Goal: Transaction & Acquisition: Obtain resource

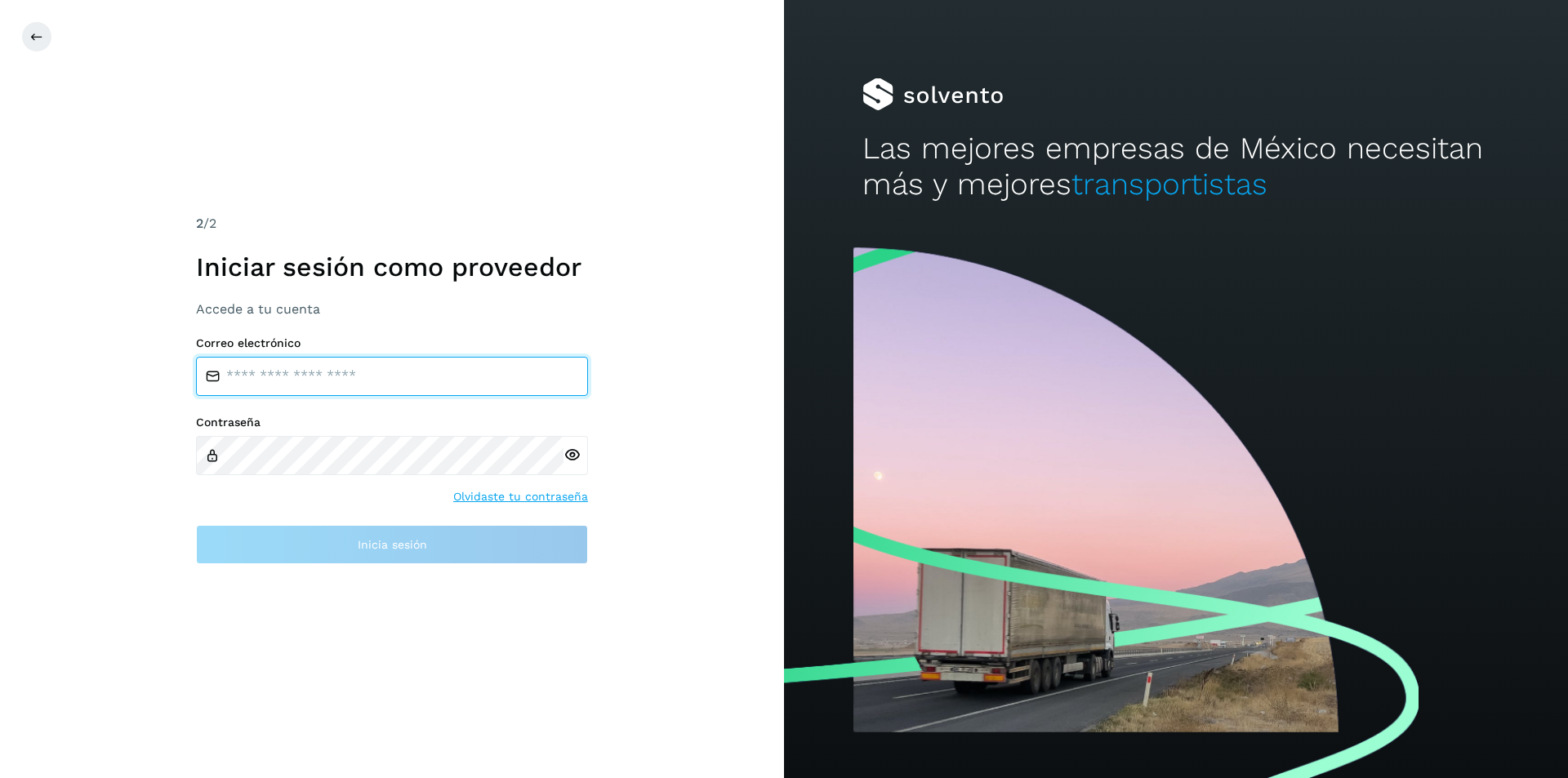
click at [403, 381] on input "email" at bounding box center [391, 376] width 392 height 39
paste input "**********"
type input "**********"
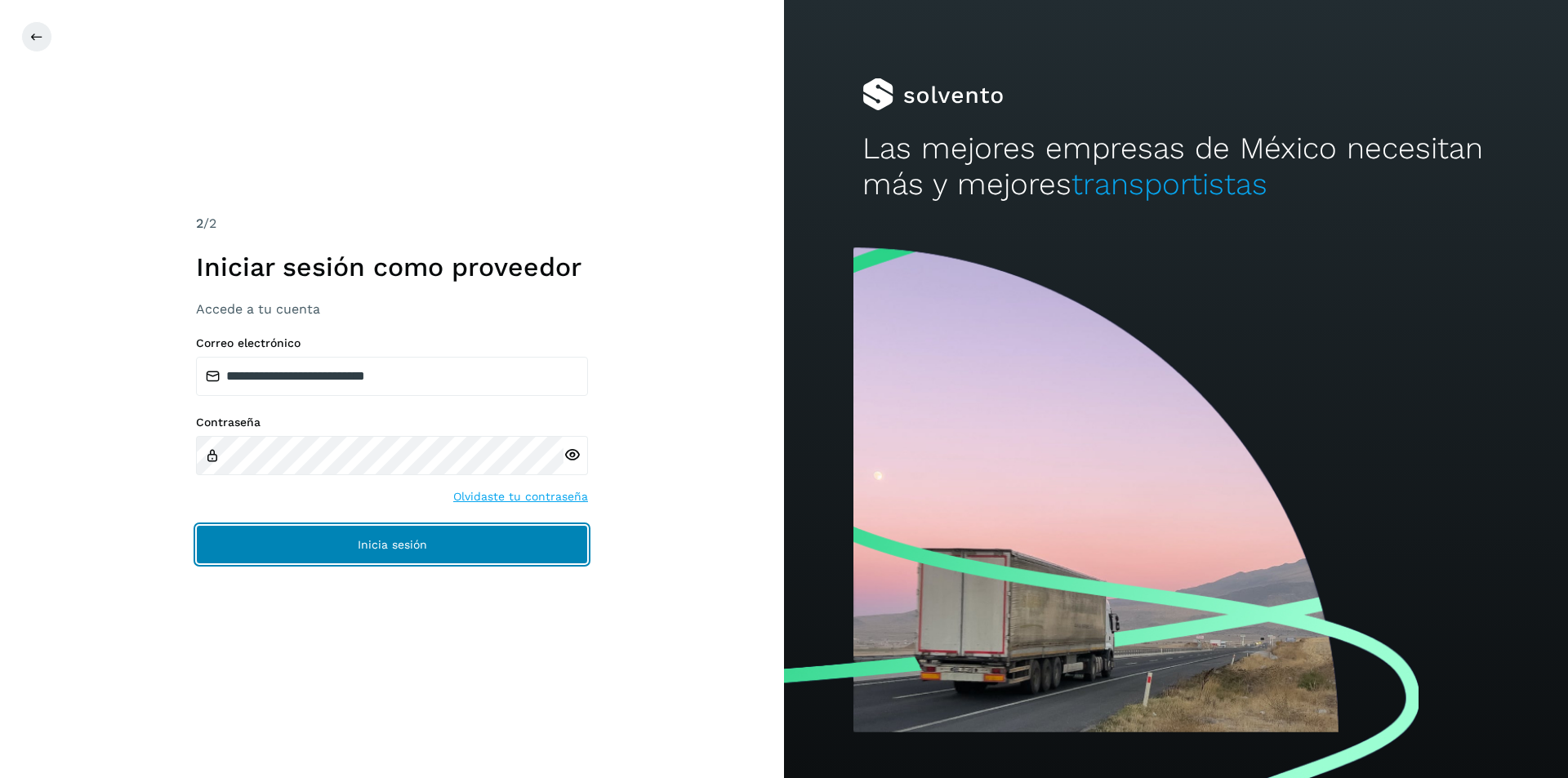
click at [544, 555] on button "Inicia sesión" at bounding box center [391, 544] width 392 height 39
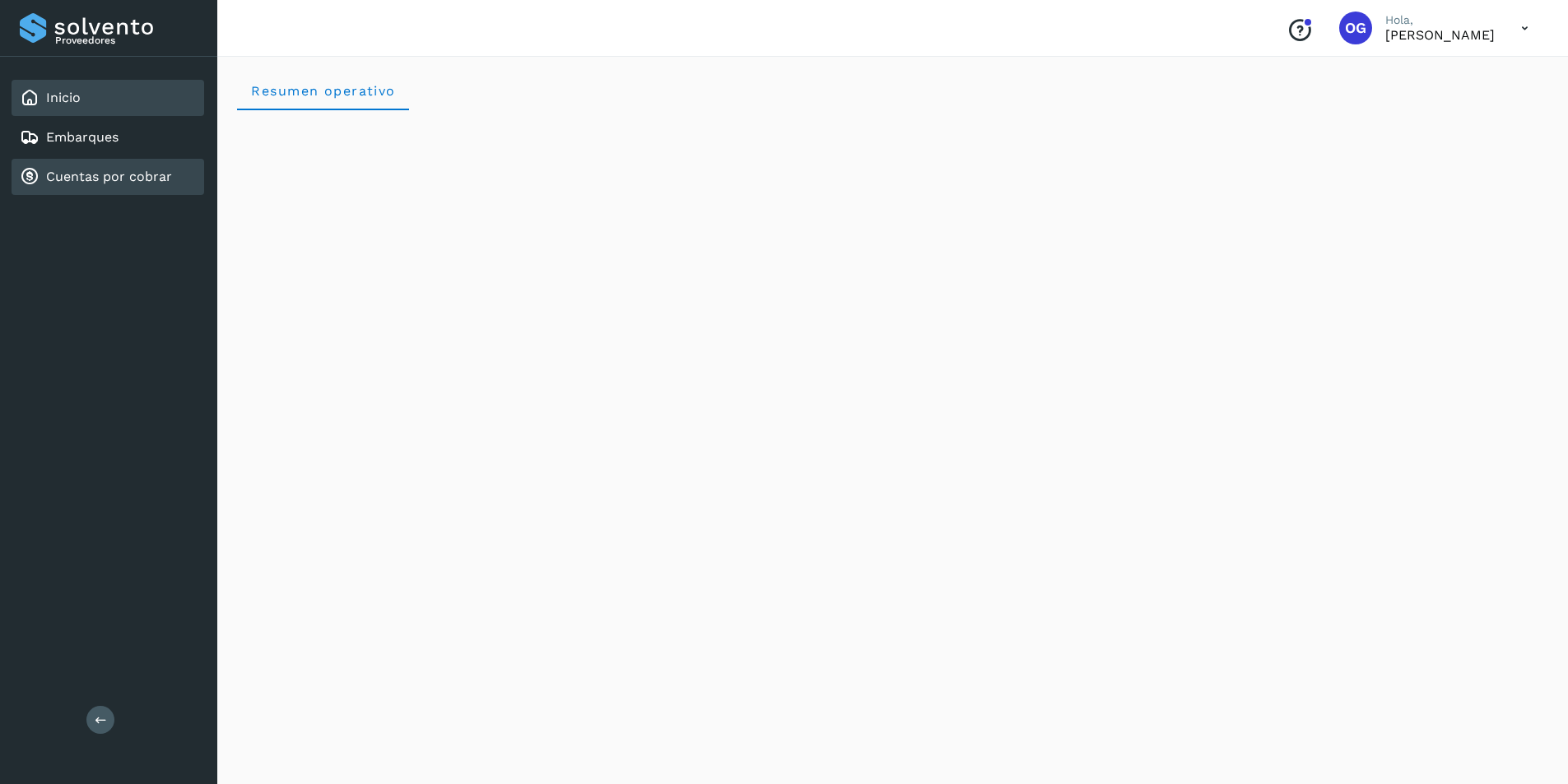
click at [84, 182] on link "Cuentas por cobrar" at bounding box center [108, 176] width 126 height 16
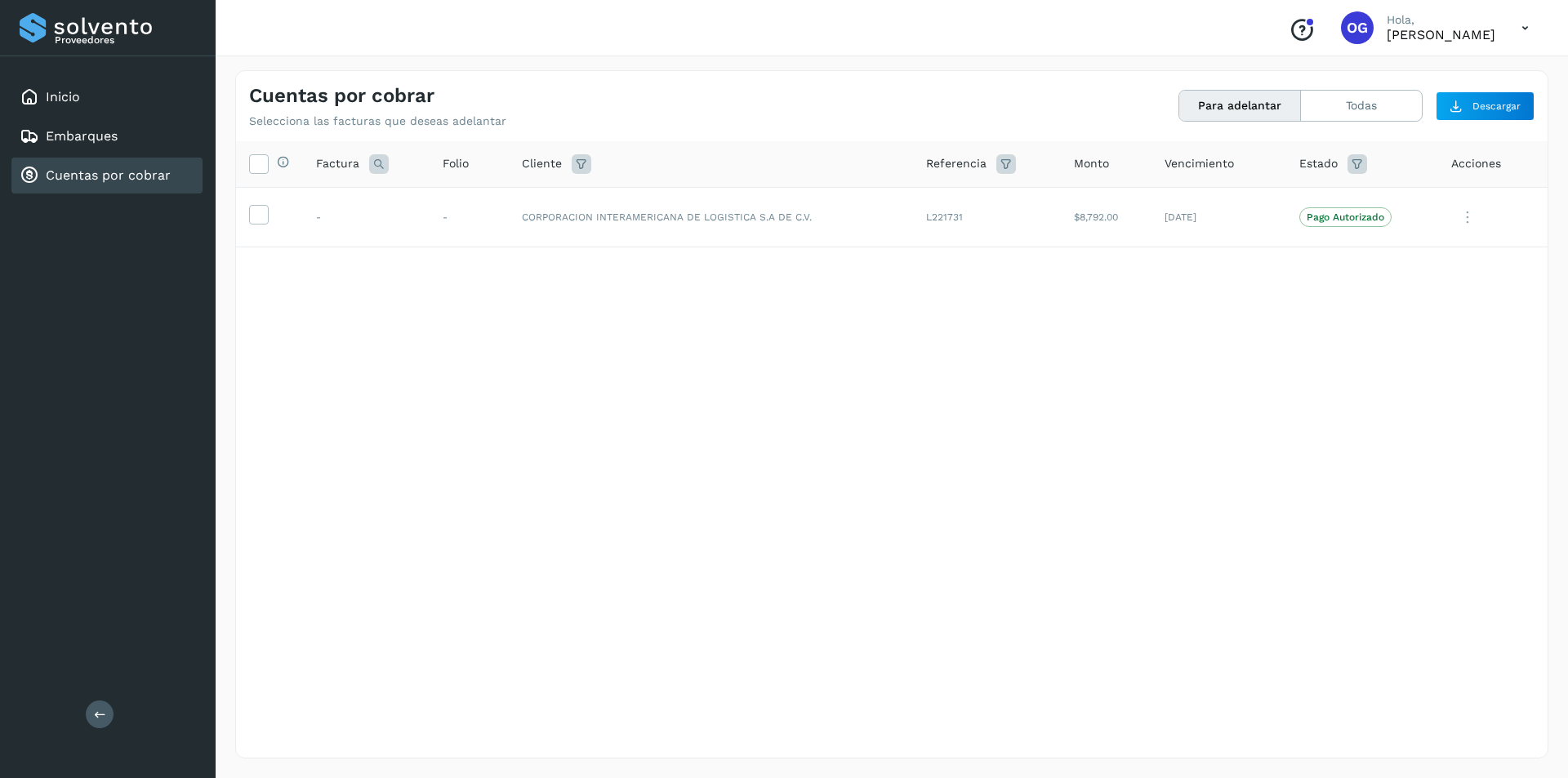
click at [1095, 521] on div "Selecciona todas las facturas disponibles para adelanto Factura Folio Cliente R…" at bounding box center [891, 416] width 1311 height 550
click at [241, 220] on td at bounding box center [269, 217] width 67 height 60
click at [257, 215] on icon at bounding box center [258, 213] width 17 height 17
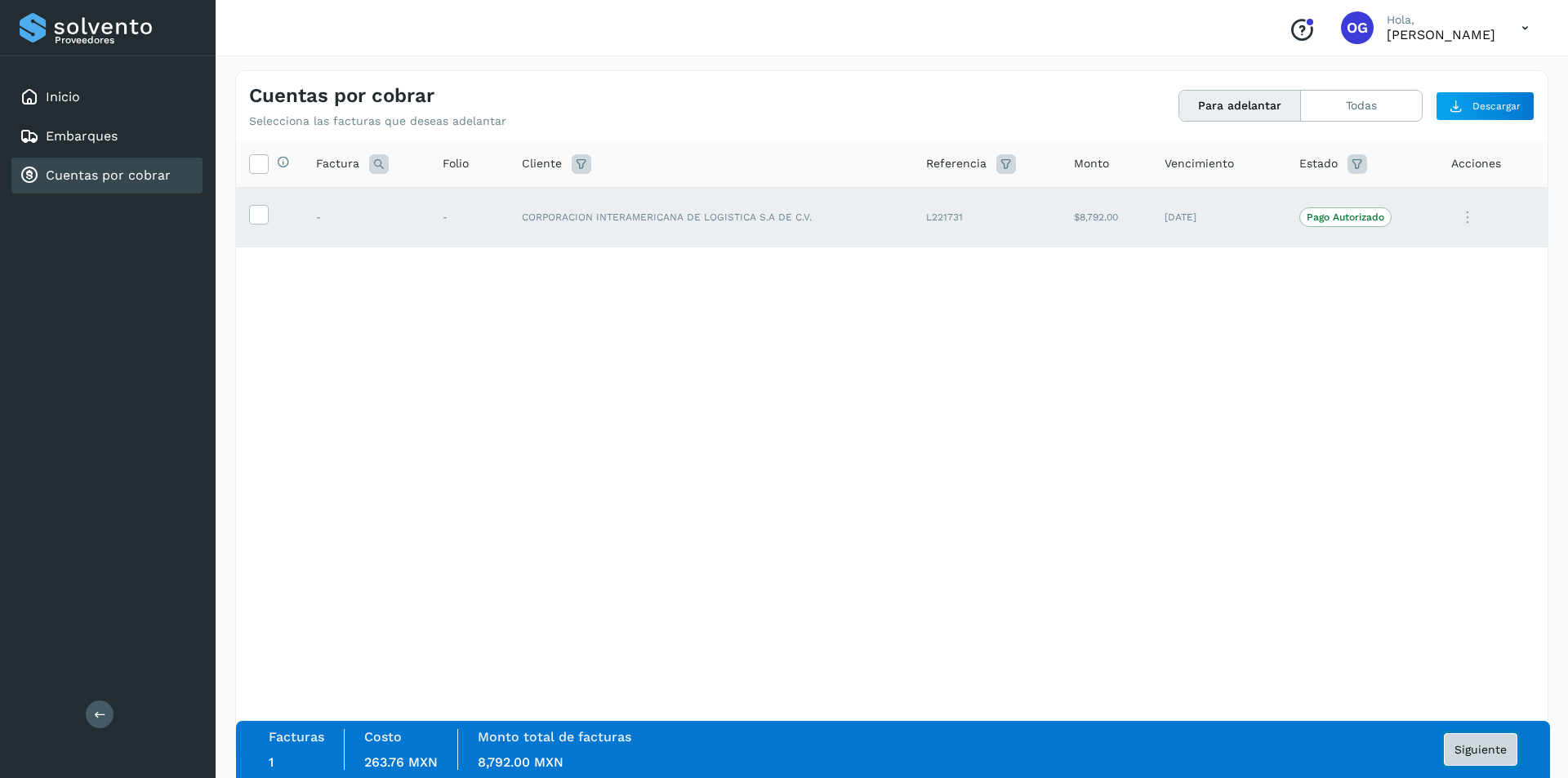
click at [1479, 750] on span "Siguiente" at bounding box center [1480, 750] width 52 height 12
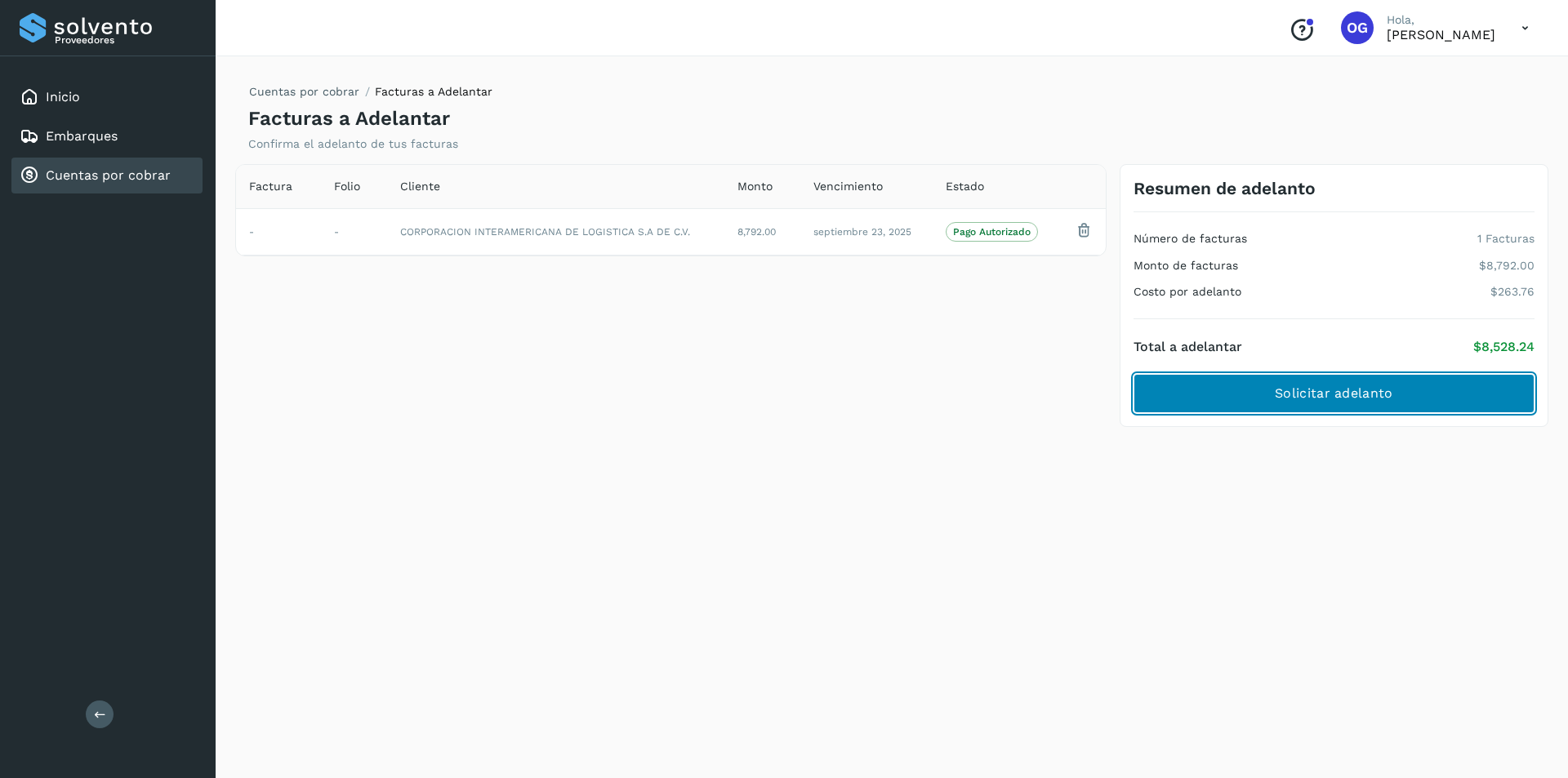
click at [1240, 394] on button "Solicitar adelanto" at bounding box center [1334, 393] width 401 height 39
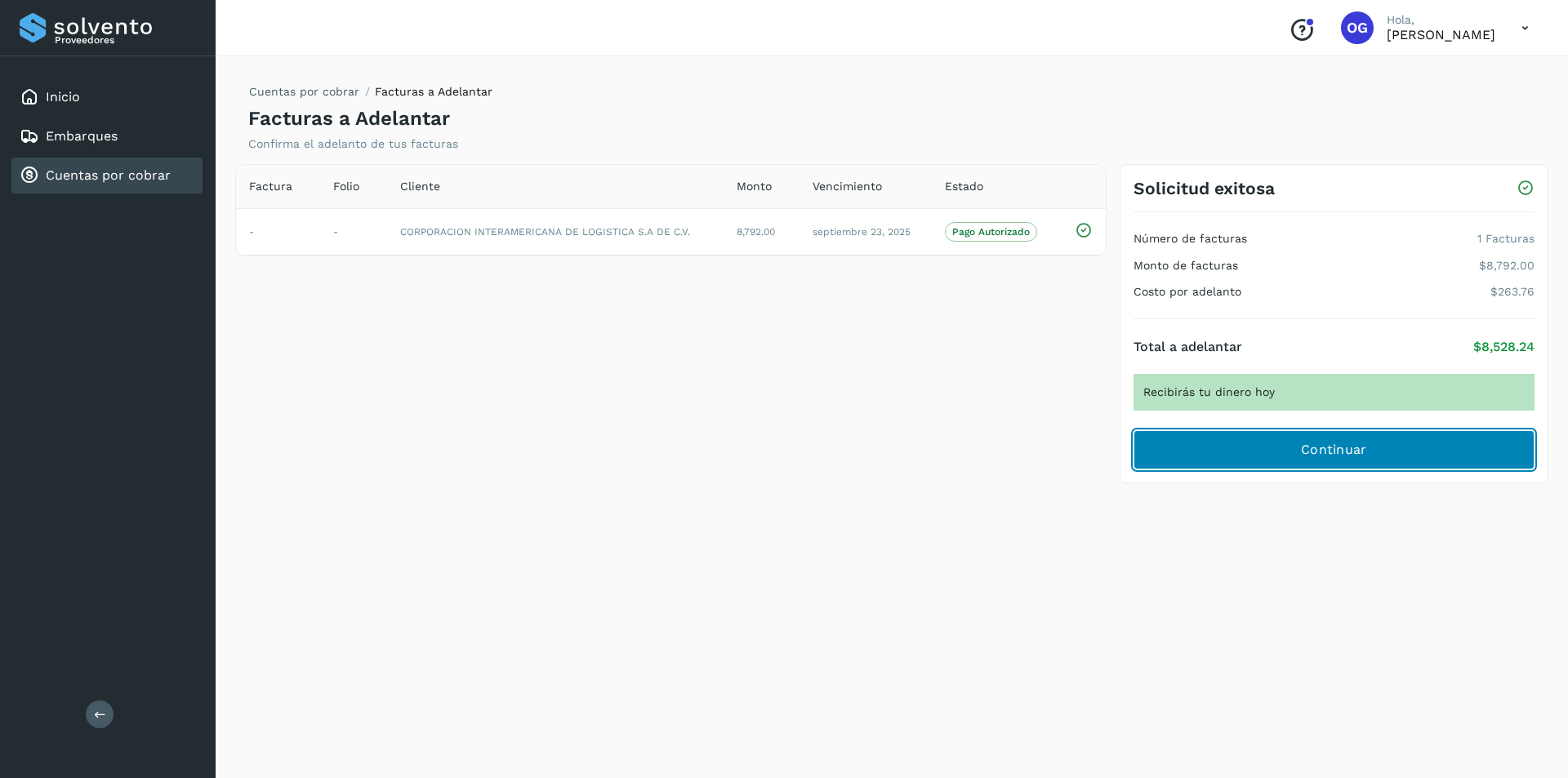
click at [1343, 443] on span "Continuar" at bounding box center [1334, 450] width 66 height 18
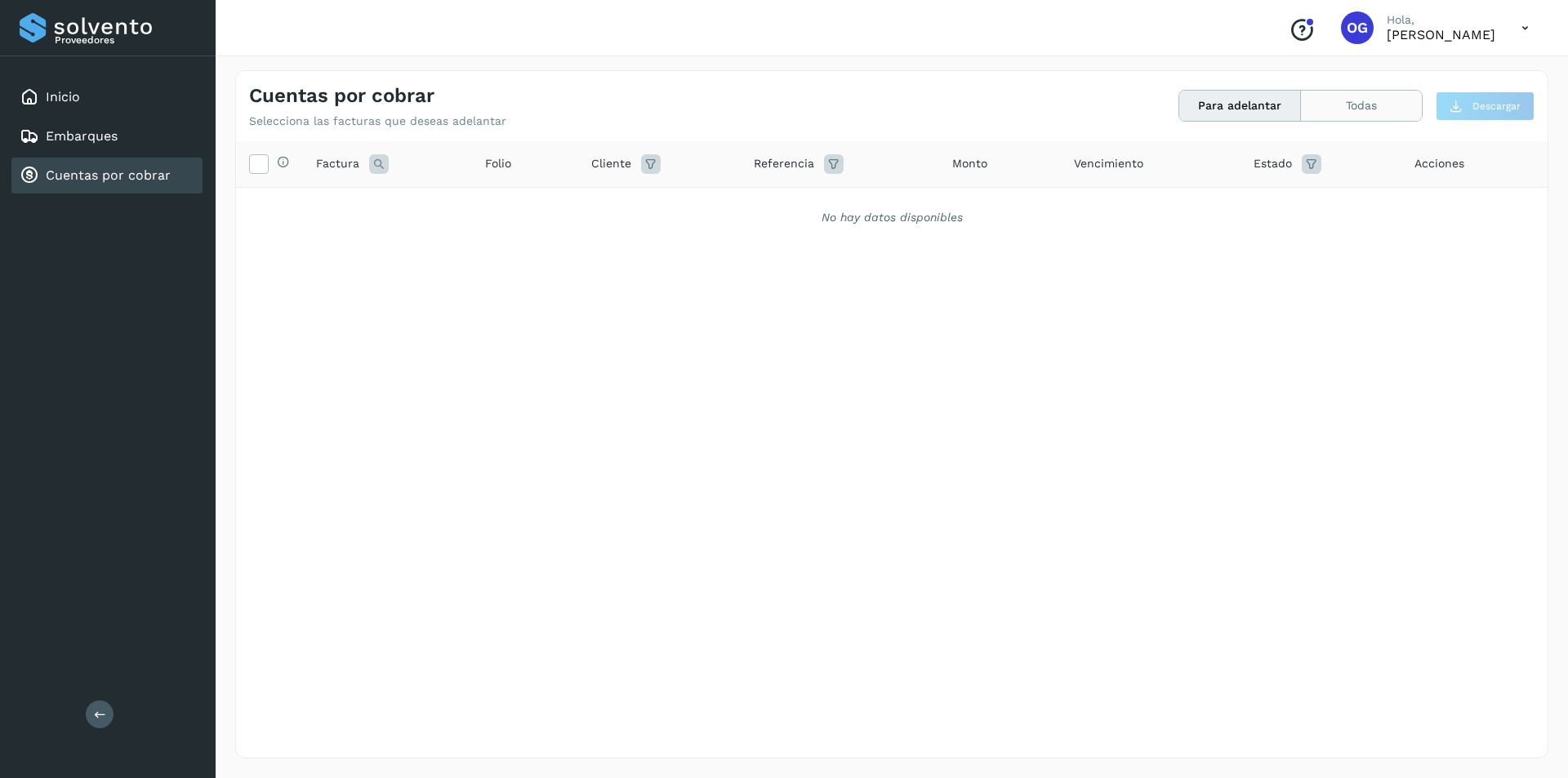
click at [1397, 116] on button "Todas" at bounding box center [1361, 106] width 121 height 30
